Goal: Transaction & Acquisition: Download file/media

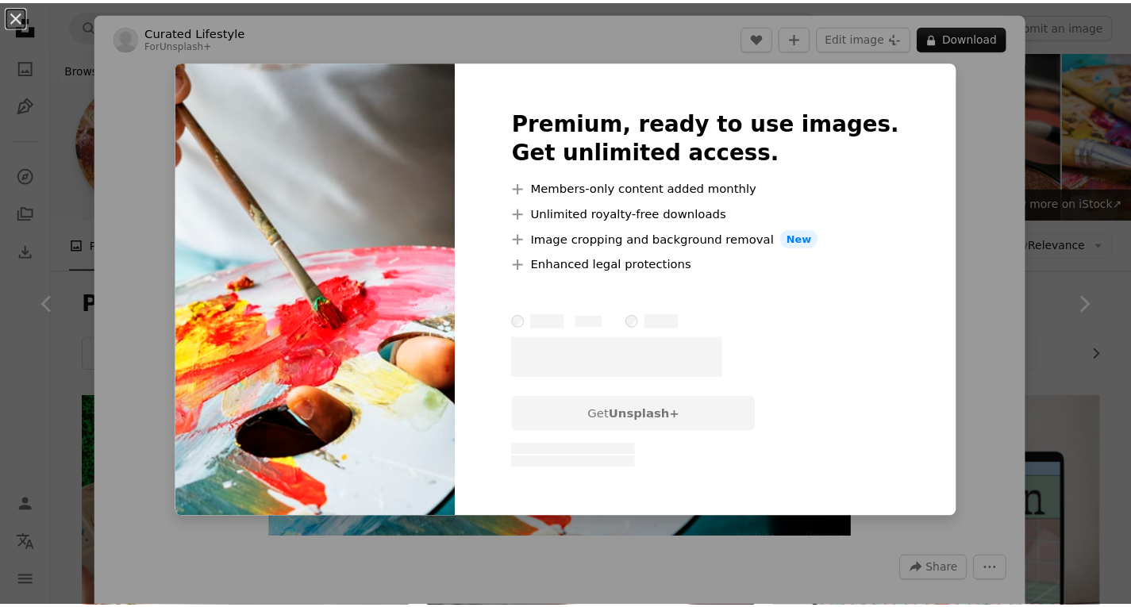
scroll to position [9215, 0]
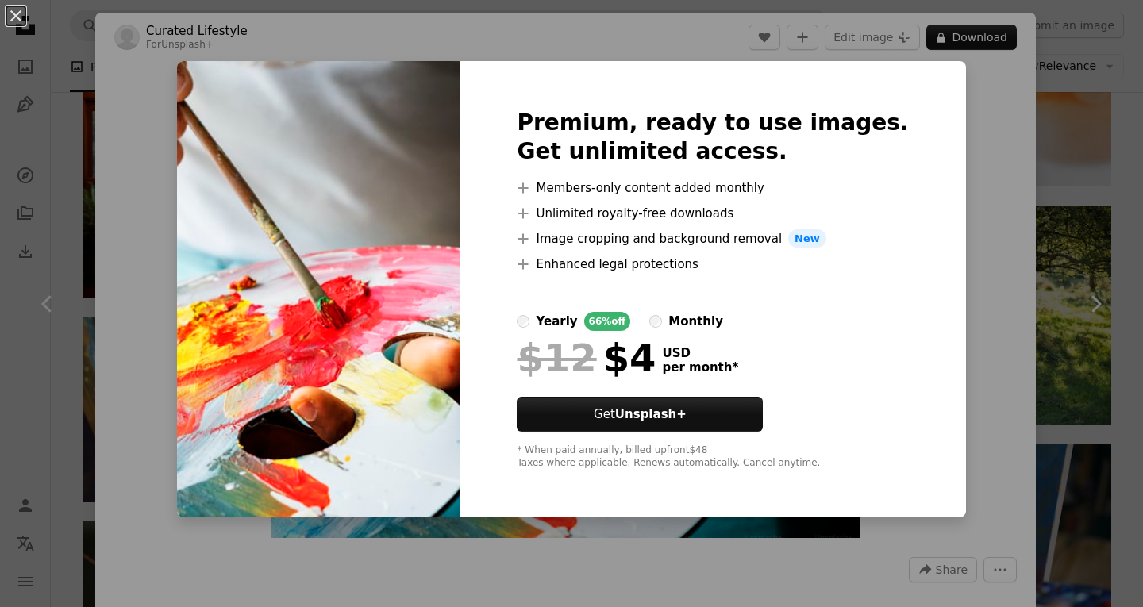
click at [368, 75] on img at bounding box center [318, 289] width 283 height 457
click at [16, 15] on button "An X shape" at bounding box center [15, 15] width 19 height 19
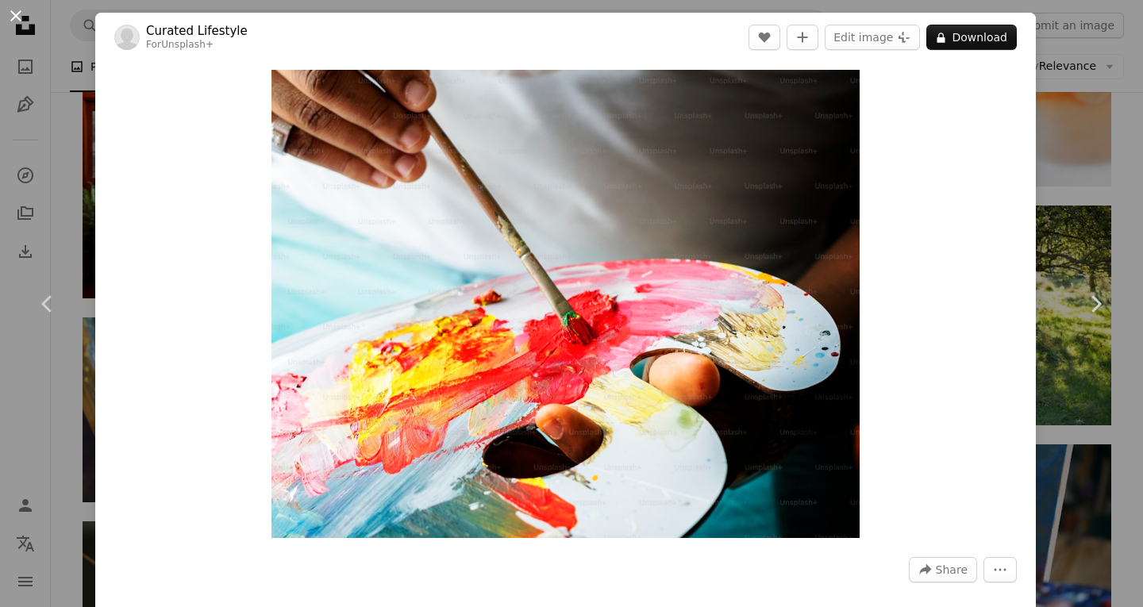
click at [7, 23] on button "An X shape" at bounding box center [15, 15] width 19 height 19
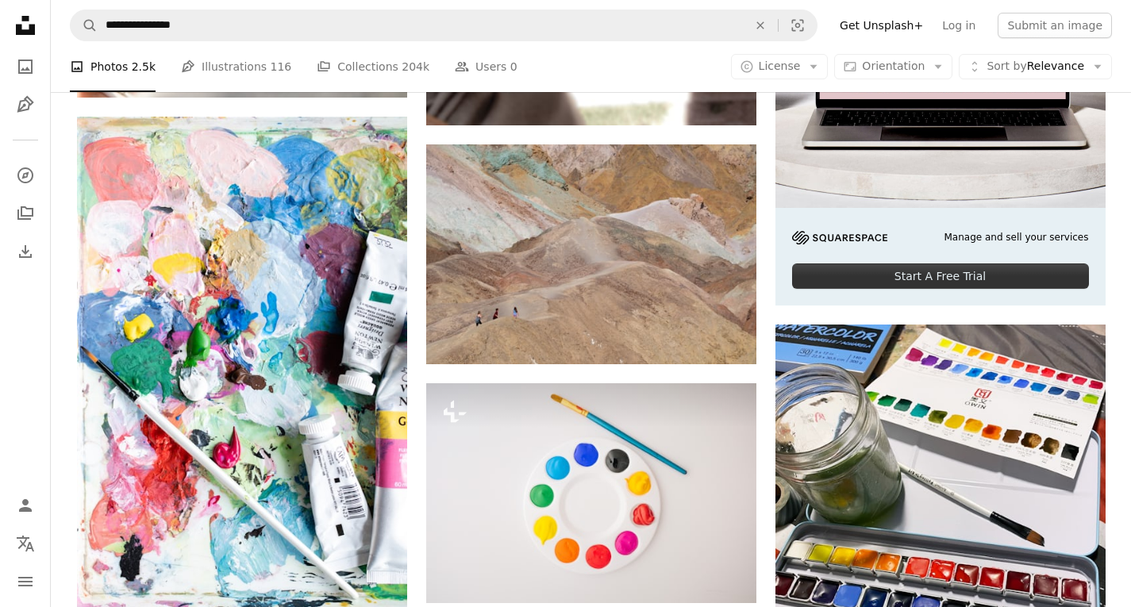
scroll to position [520, 0]
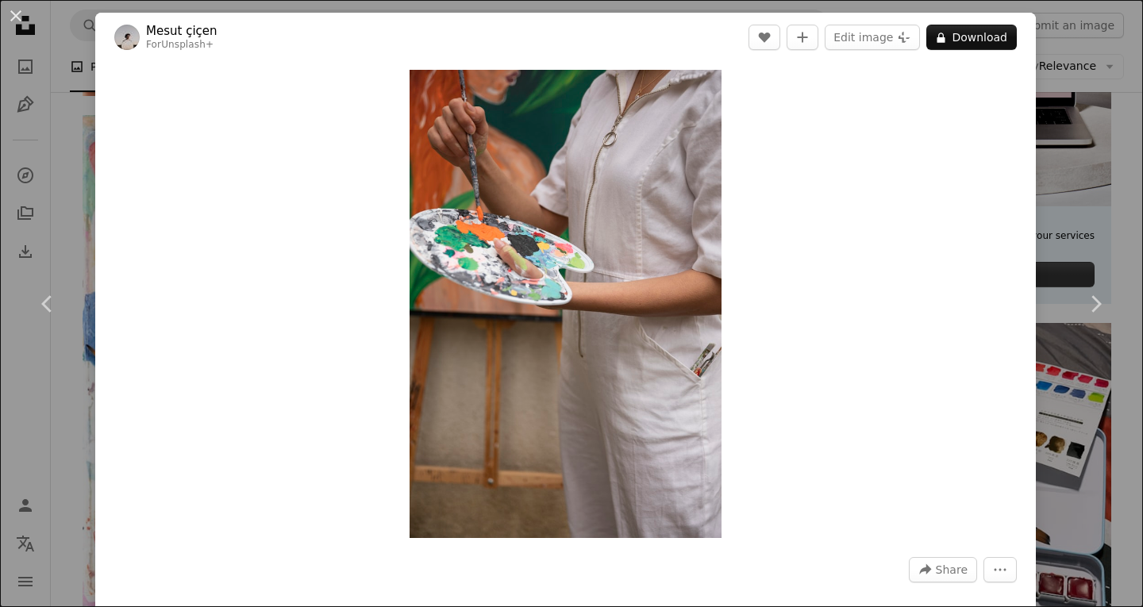
click at [16, 11] on button "An X shape" at bounding box center [15, 15] width 19 height 19
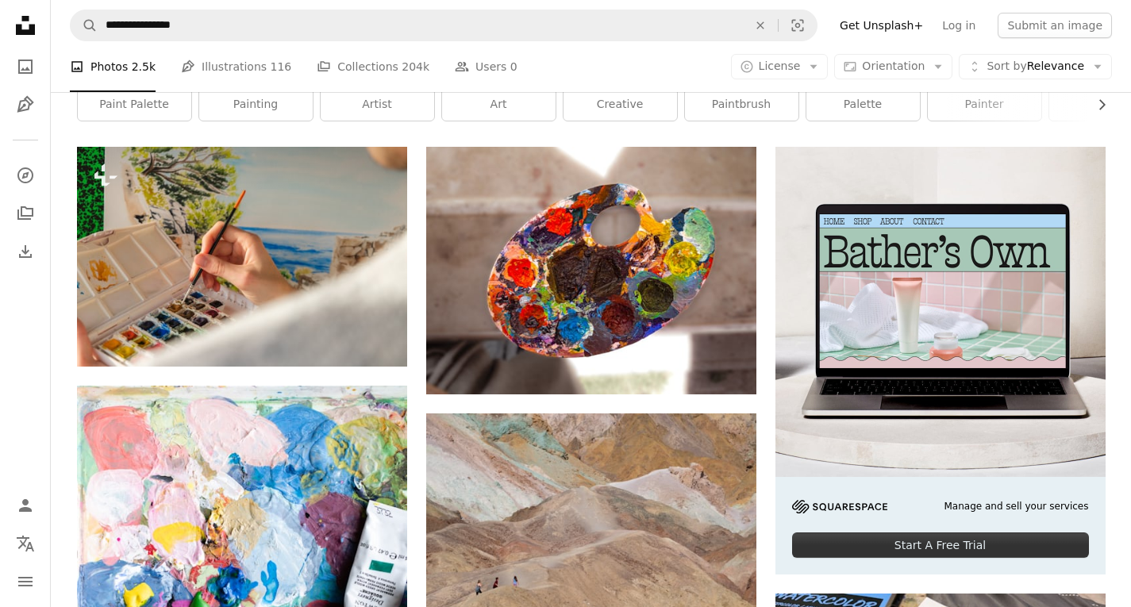
scroll to position [246, 0]
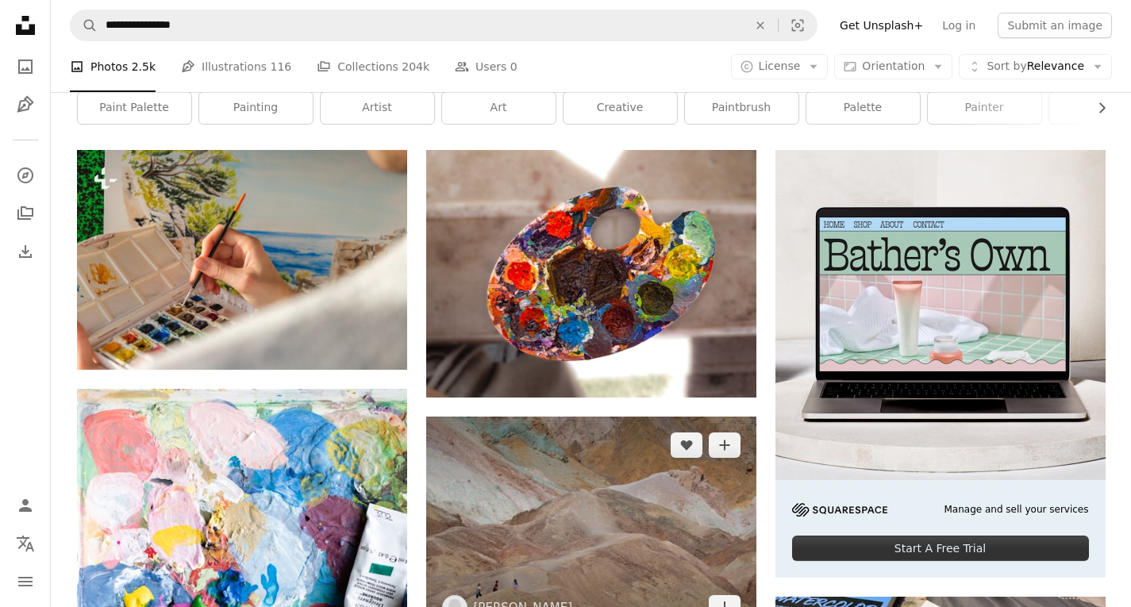
click at [545, 417] on img at bounding box center [591, 527] width 330 height 220
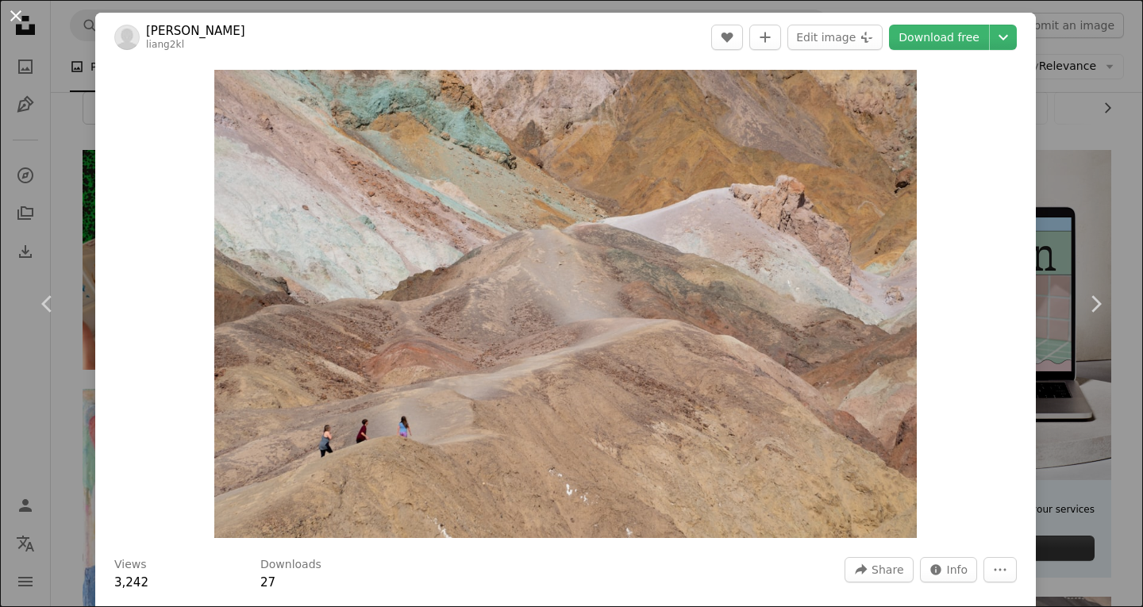
click at [6, 15] on button "An X shape" at bounding box center [15, 15] width 19 height 19
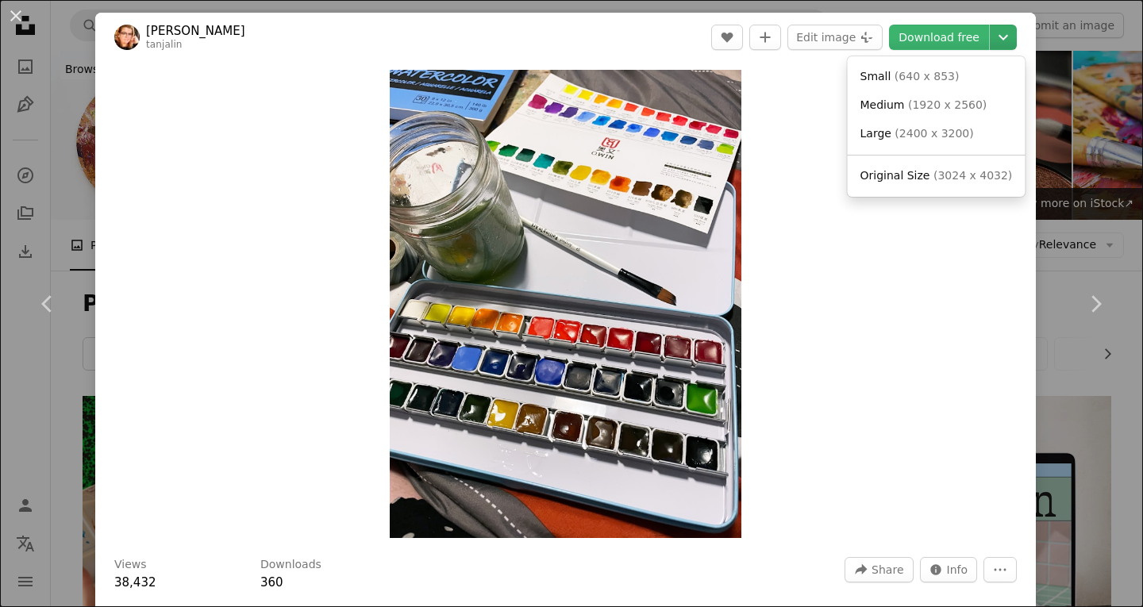
click at [997, 37] on icon "Chevron down" at bounding box center [1003, 37] width 25 height 19
click at [963, 129] on link "Large ( 2400 x 3200 )" at bounding box center [936, 134] width 165 height 29
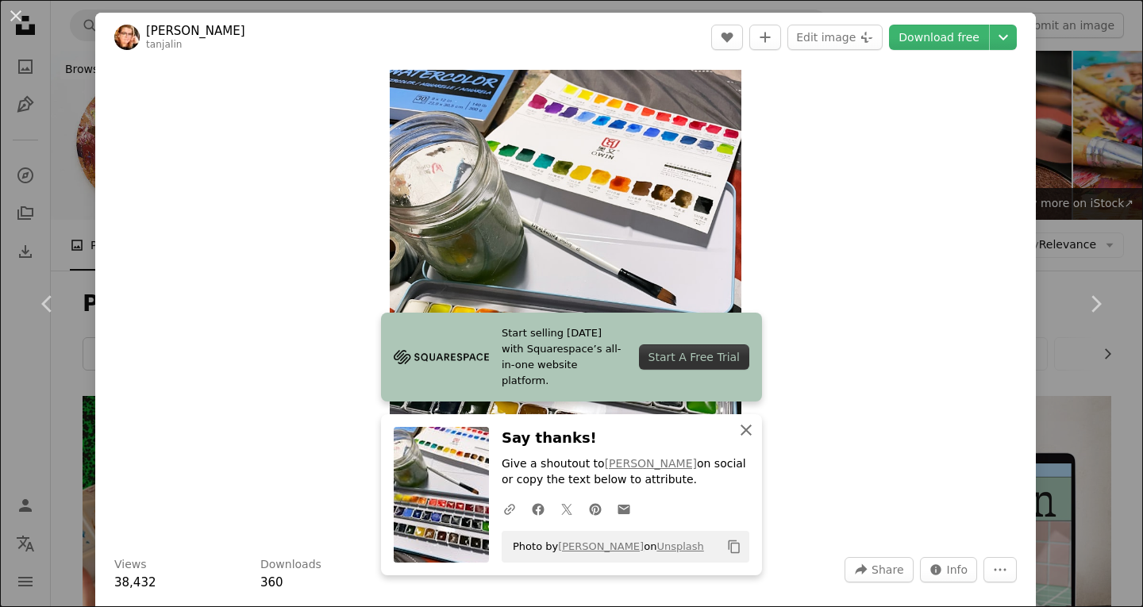
click at [738, 430] on icon "An X shape" at bounding box center [746, 430] width 19 height 19
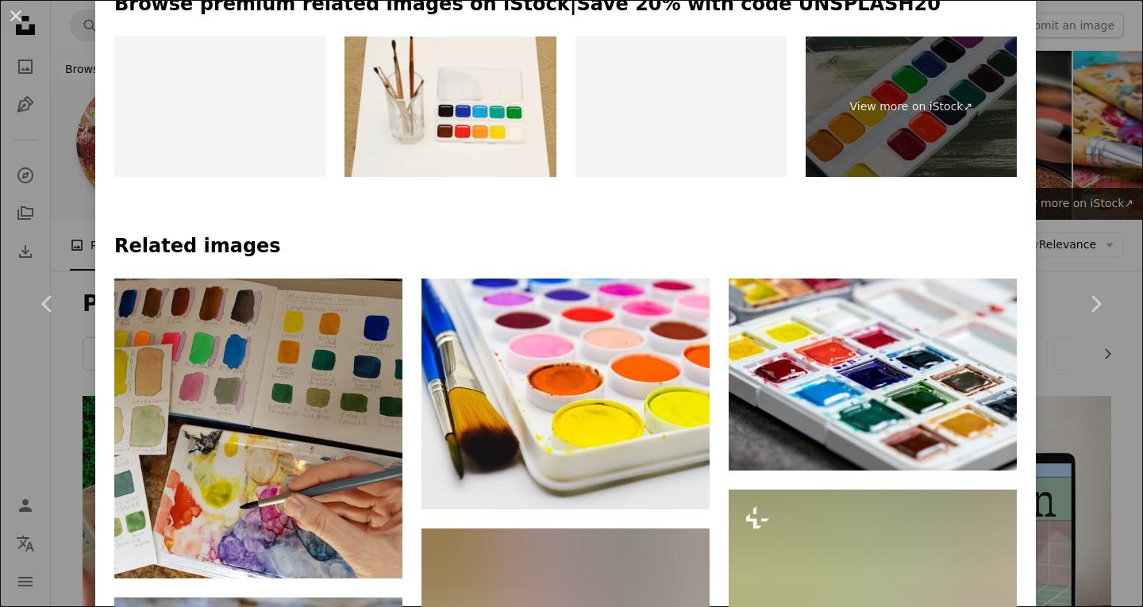
scroll to position [768, 0]
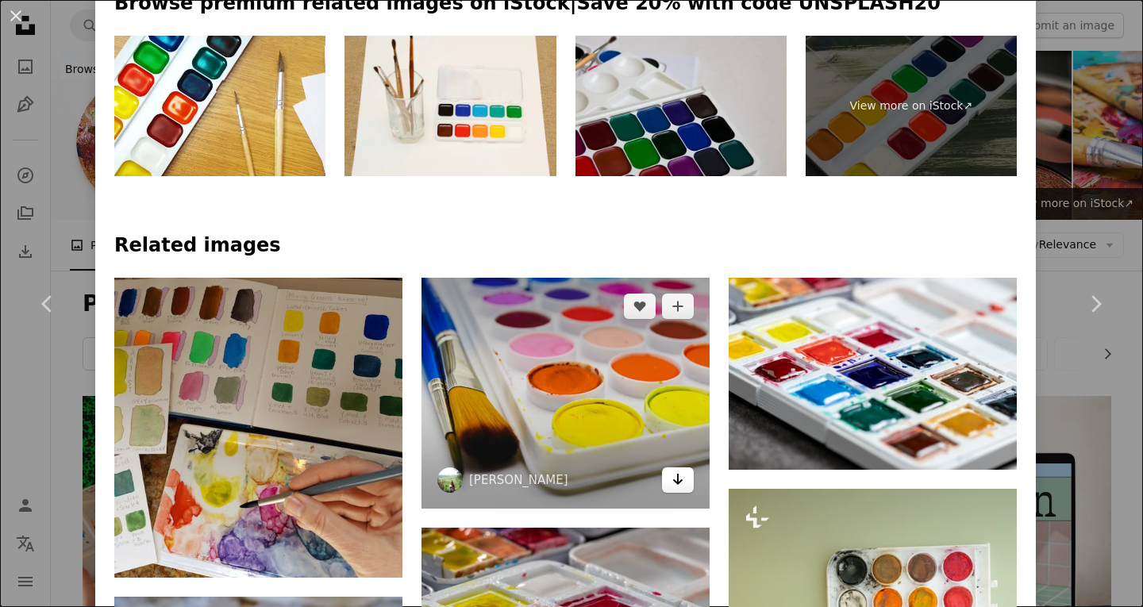
click at [678, 468] on link "Arrow pointing down" at bounding box center [678, 480] width 32 height 25
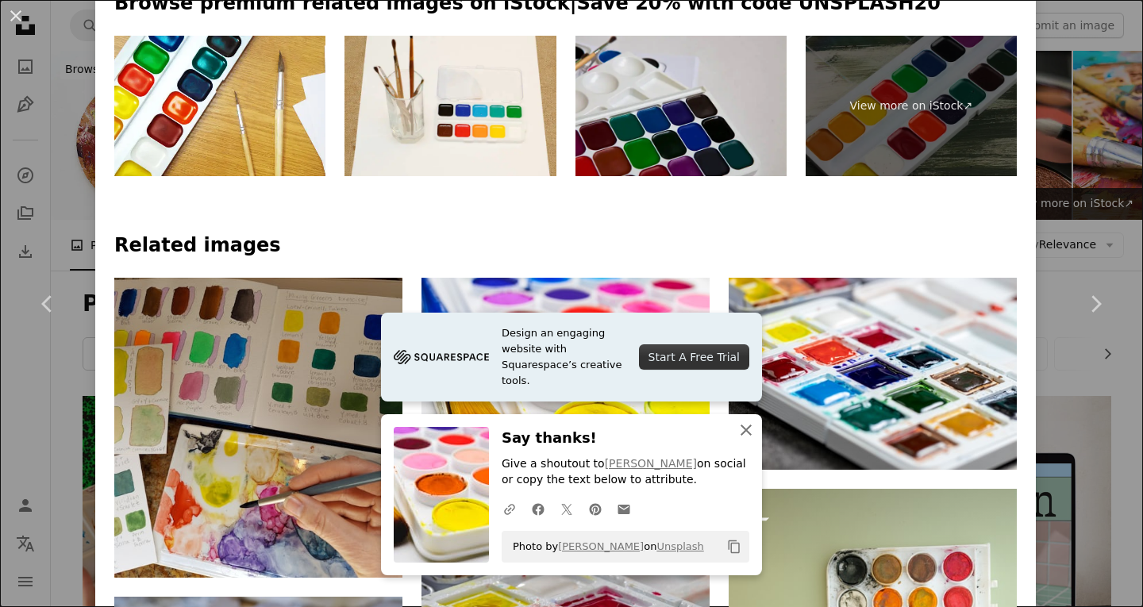
click at [744, 433] on icon "button" at bounding box center [746, 430] width 11 height 11
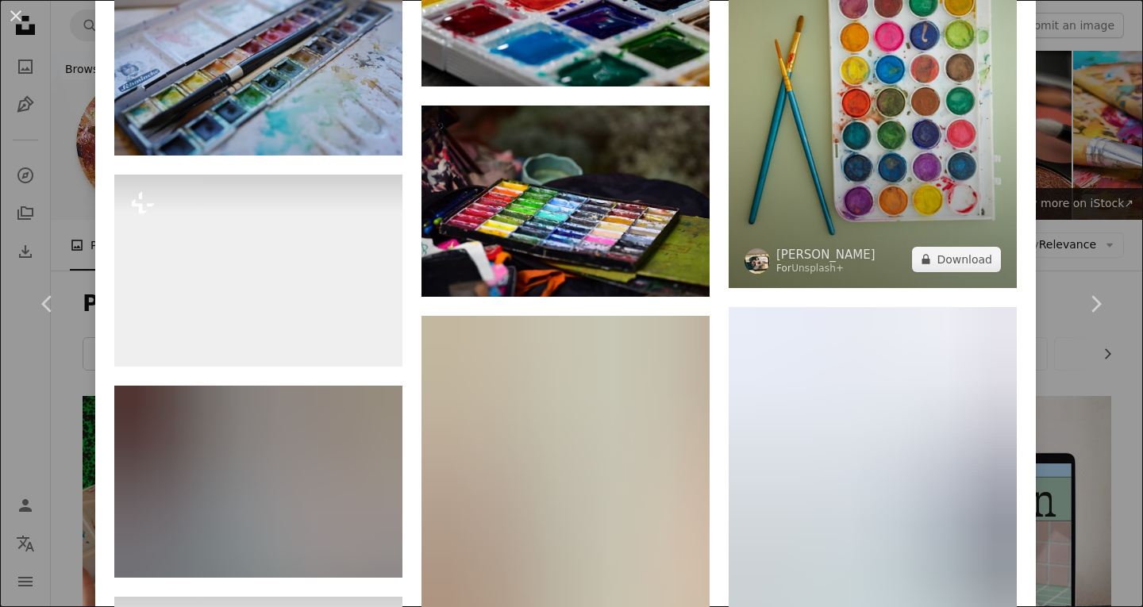
scroll to position [1402, 0]
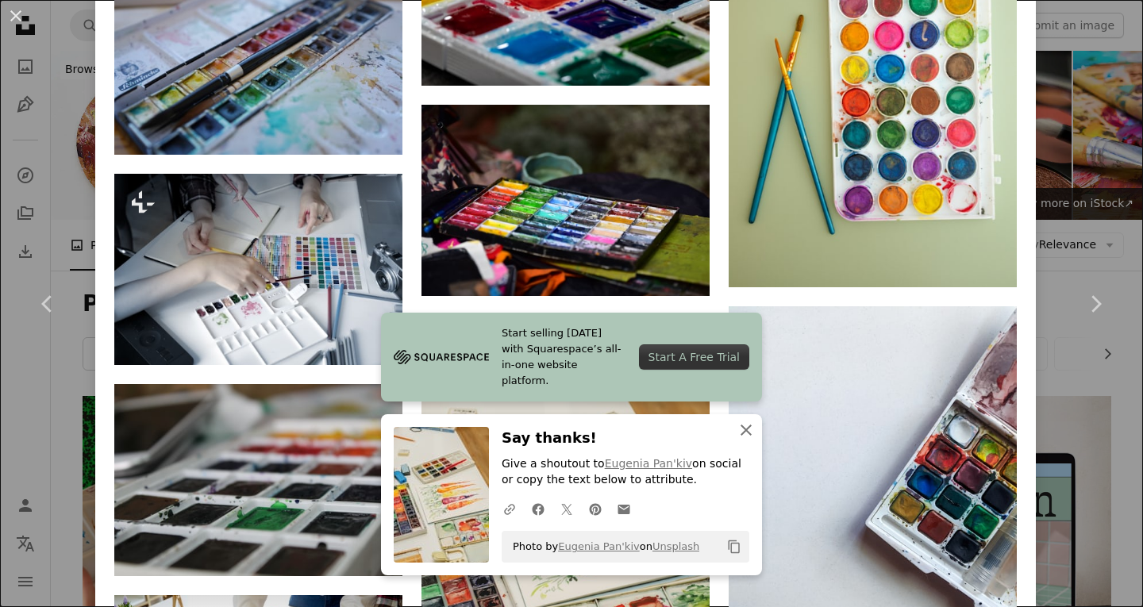
click at [742, 424] on icon "An X shape" at bounding box center [746, 430] width 19 height 19
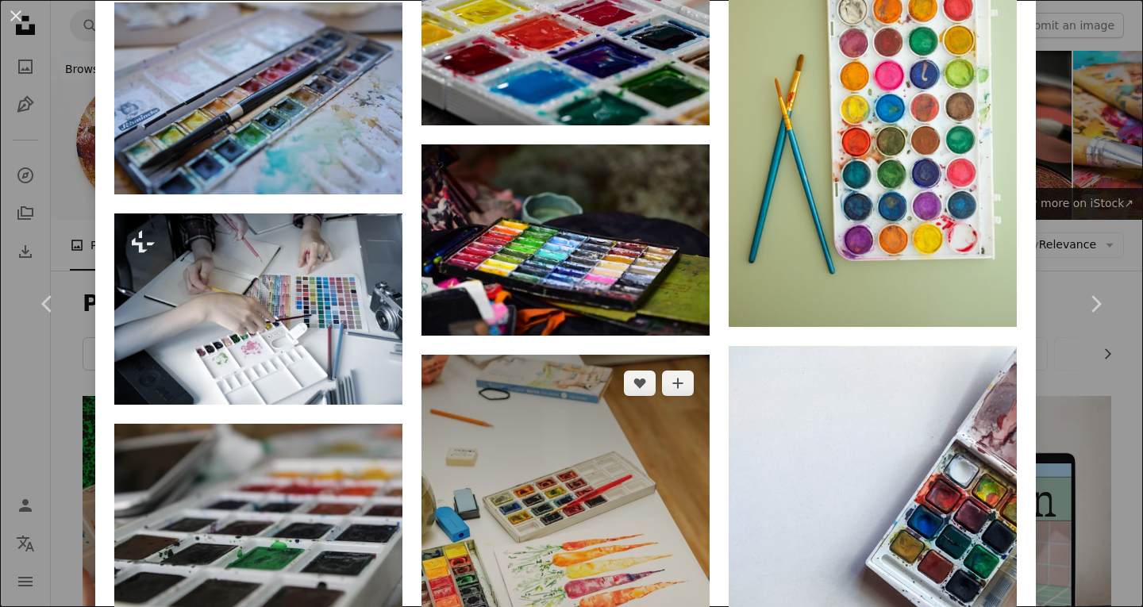
scroll to position [1362, 0]
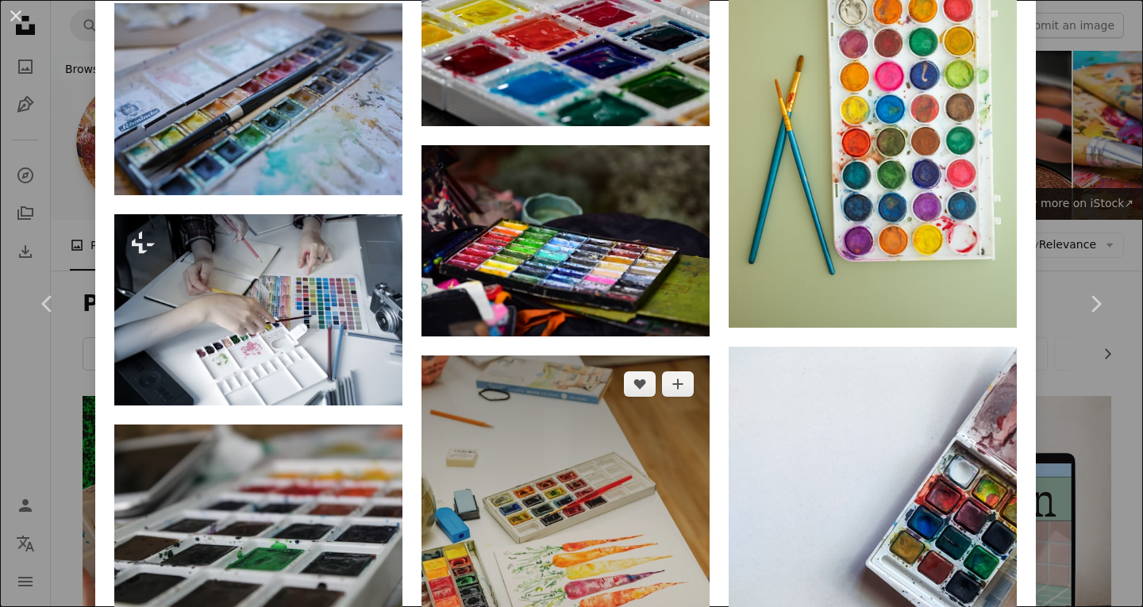
click at [560, 356] on img at bounding box center [566, 572] width 288 height 432
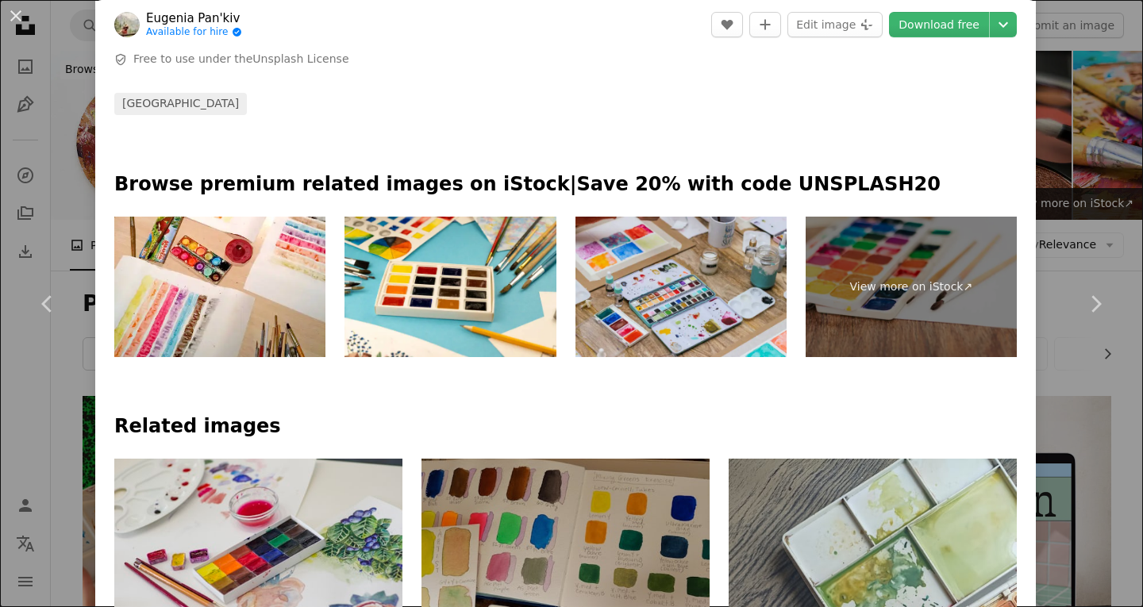
scroll to position [785, 0]
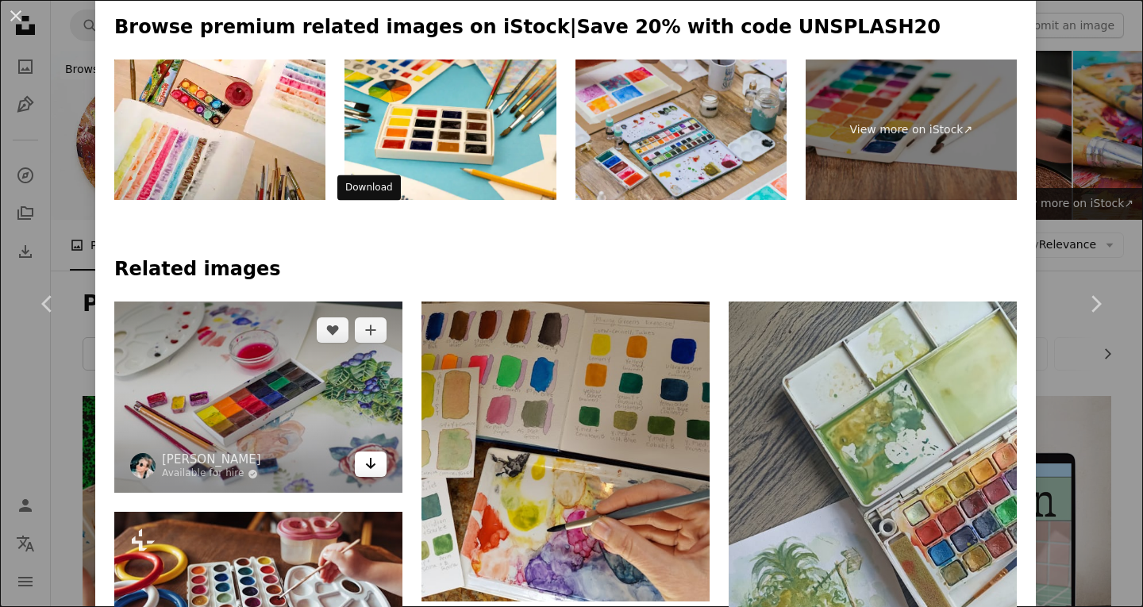
click at [366, 454] on icon "Arrow pointing down" at bounding box center [370, 463] width 13 height 19
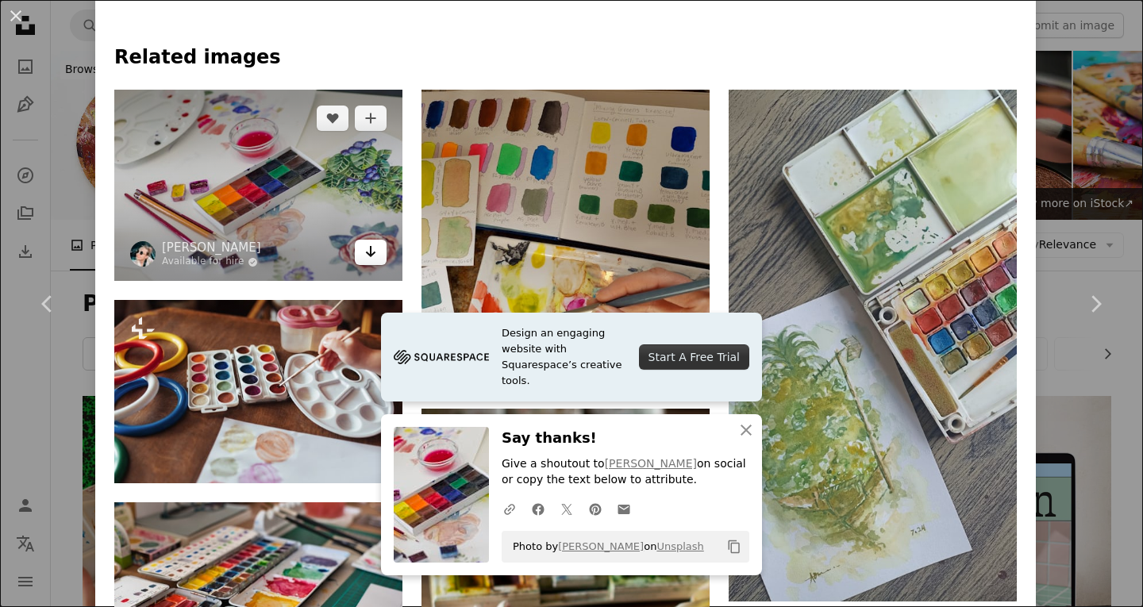
scroll to position [1000, 0]
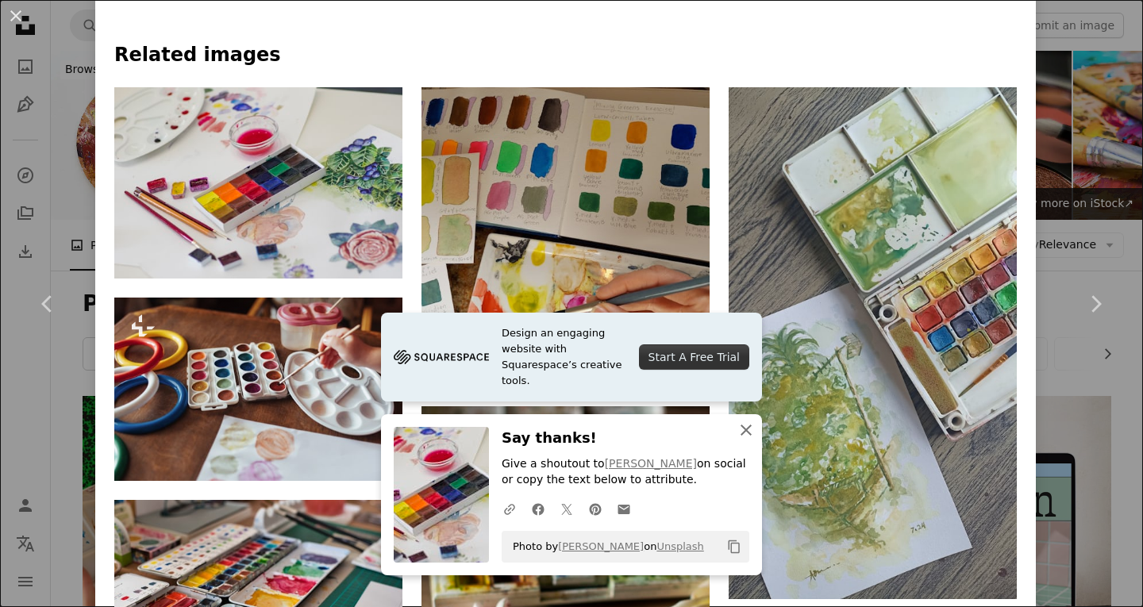
click at [742, 434] on icon "An X shape" at bounding box center [746, 430] width 19 height 19
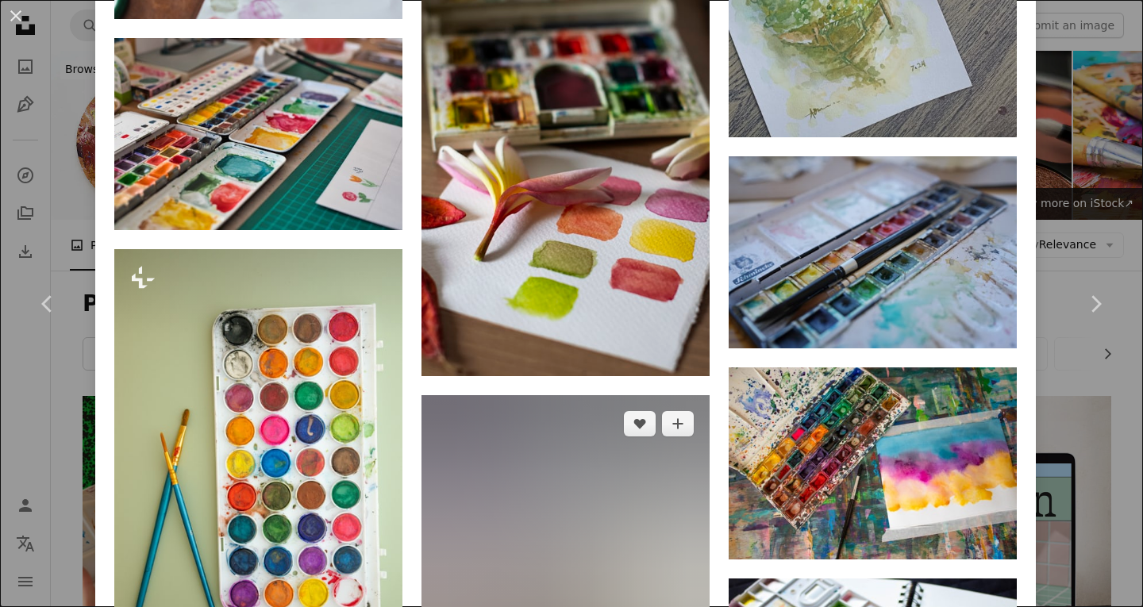
scroll to position [1452, 0]
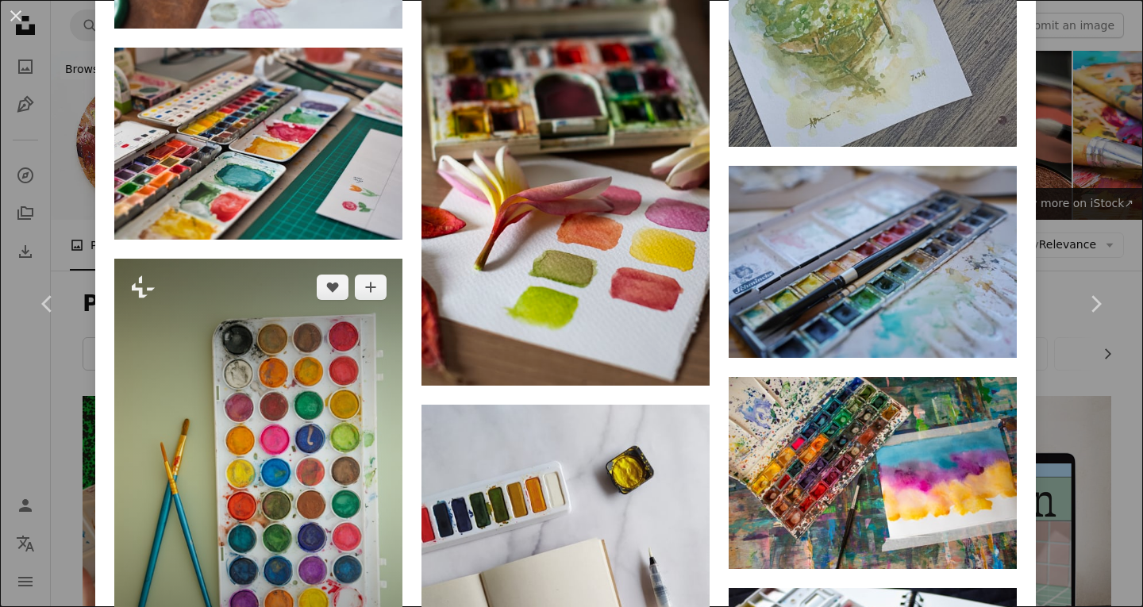
click at [210, 259] on img at bounding box center [258, 475] width 288 height 433
